Goal: Find specific page/section: Find specific page/section

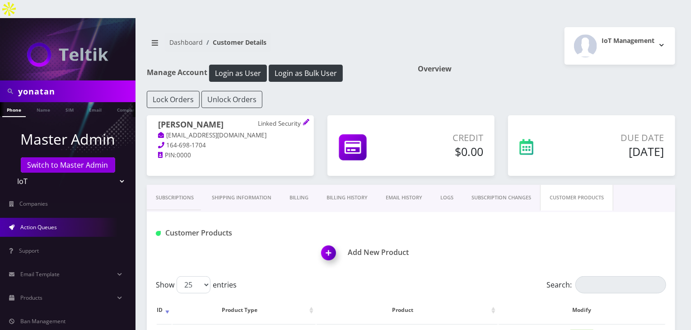
click at [53, 223] on span "Action Queues" at bounding box center [38, 227] width 37 height 8
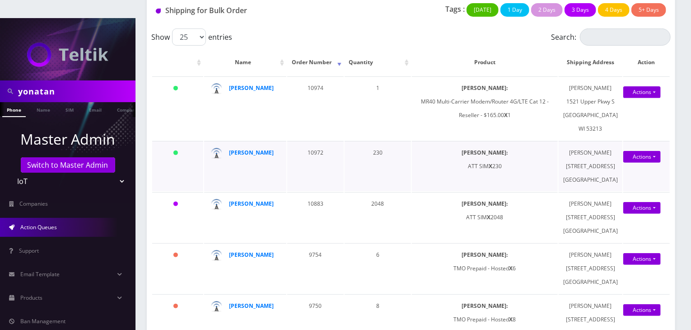
scroll to position [136, 0]
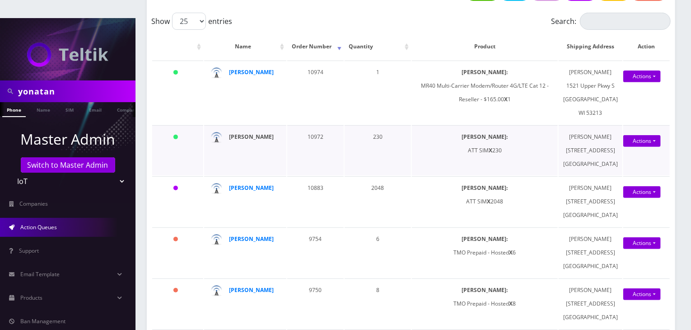
click at [248, 138] on strong "[PERSON_NAME]" at bounding box center [251, 137] width 45 height 8
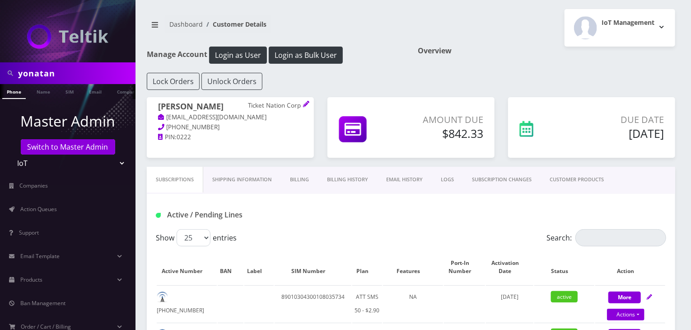
click at [559, 184] on link "CUSTOMER PRODUCTS" at bounding box center [577, 180] width 72 height 26
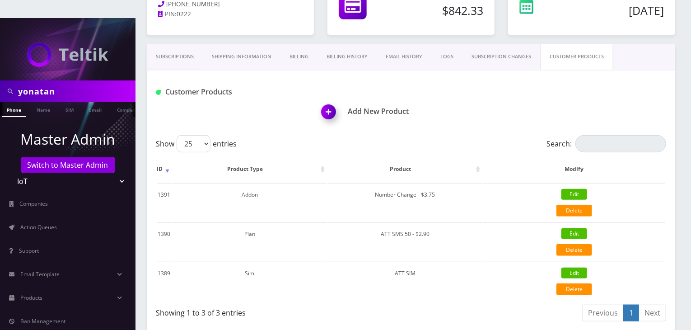
scroll to position [181, 0]
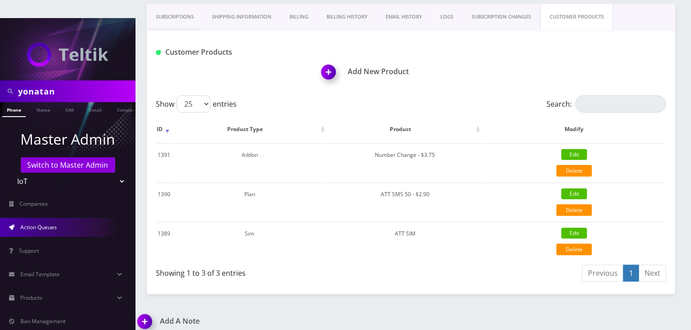
click at [57, 218] on link "Action Queues" at bounding box center [68, 227] width 136 height 19
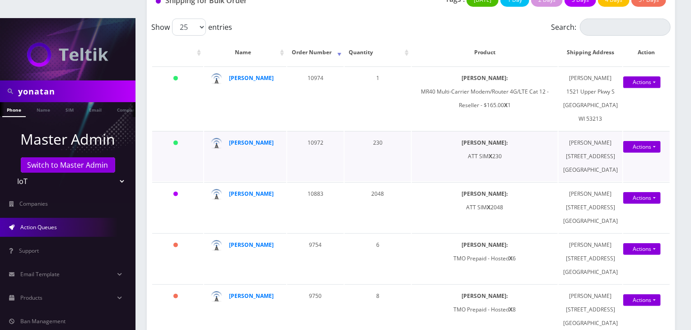
scroll to position [136, 0]
